Goal: Find specific page/section: Find specific page/section

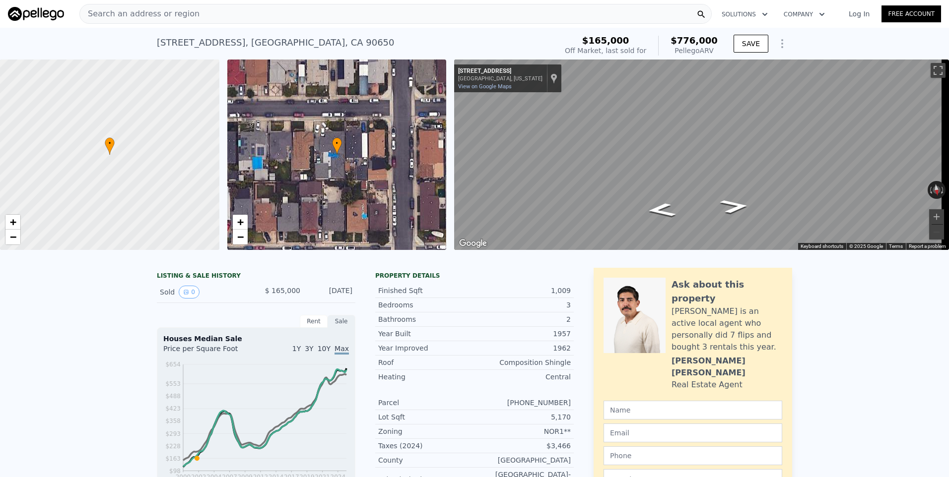
click at [177, 9] on span "Search an address or region" at bounding box center [140, 14] width 120 height 12
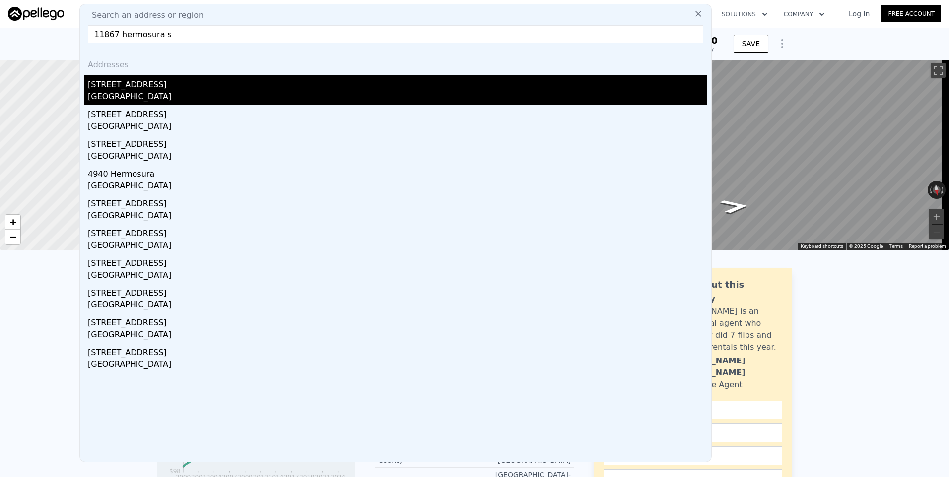
type input "11867 hermosura s"
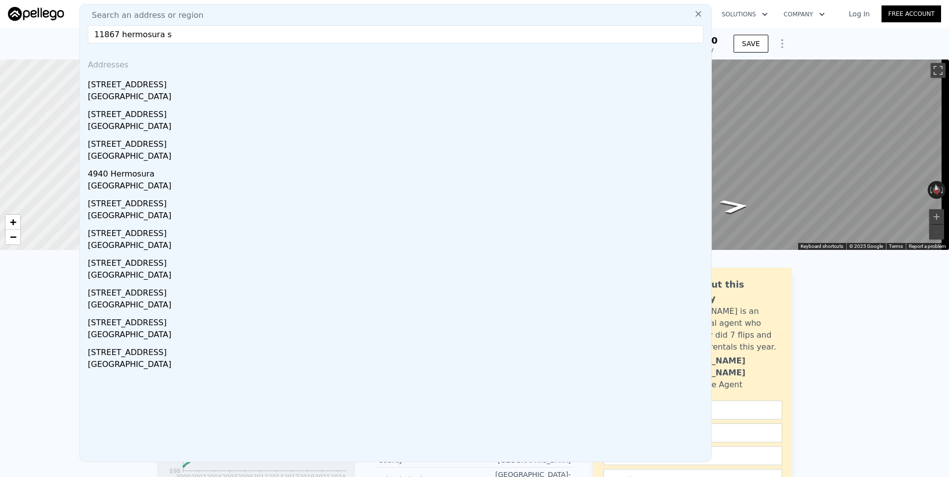
click at [129, 92] on div "[GEOGRAPHIC_DATA]" at bounding box center [397, 98] width 619 height 14
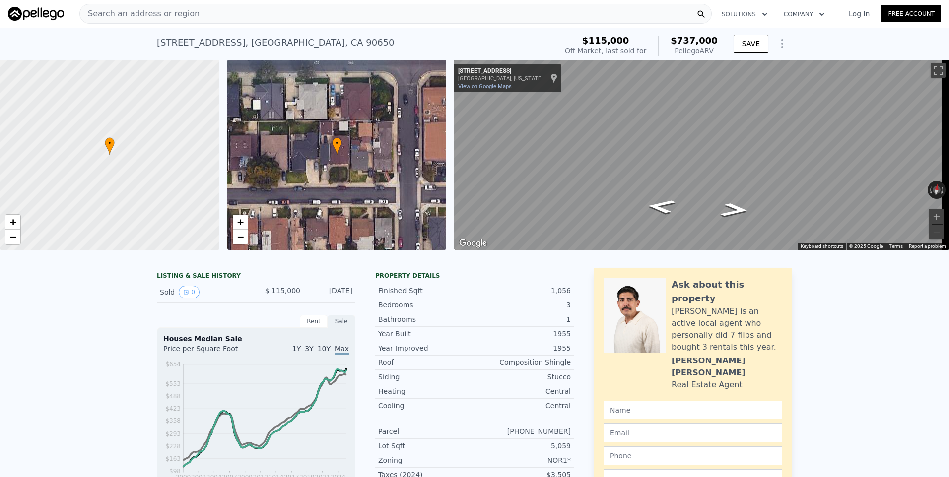
click at [193, 10] on div "Search an address or region" at bounding box center [395, 14] width 632 height 20
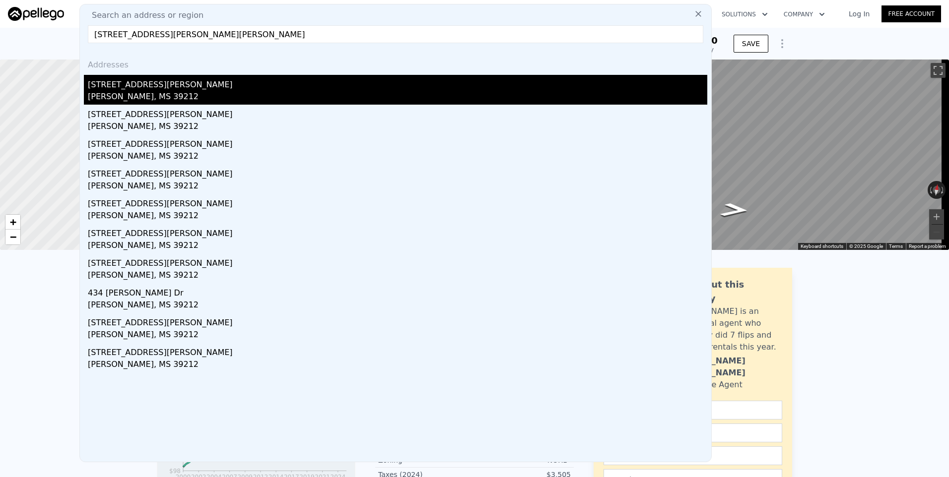
type input "[STREET_ADDRESS][PERSON_NAME][PERSON_NAME]"
click at [145, 94] on div "[PERSON_NAME], MS 39212" at bounding box center [397, 98] width 619 height 14
